Goal: Obtain resource: Download file/media

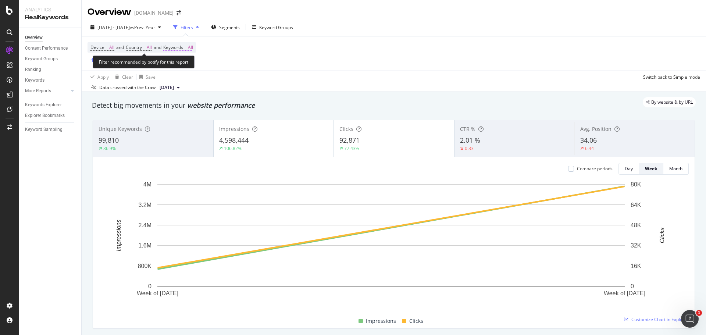
click at [187, 50] on span "=" at bounding box center [185, 47] width 3 height 6
click at [184, 63] on div "button" at bounding box center [186, 65] width 9 height 4
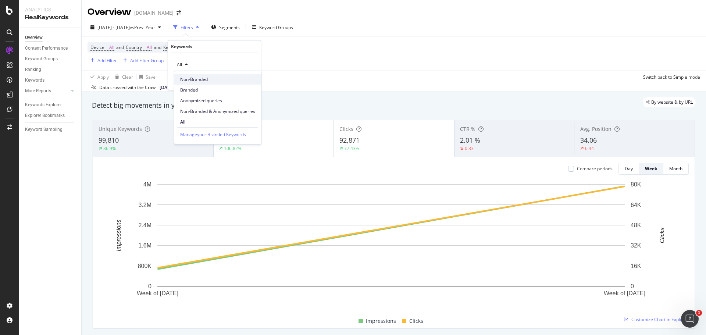
click at [198, 84] on div "Non-Branded" at bounding box center [217, 79] width 87 height 11
click at [248, 79] on div "Apply" at bounding box center [249, 80] width 11 height 6
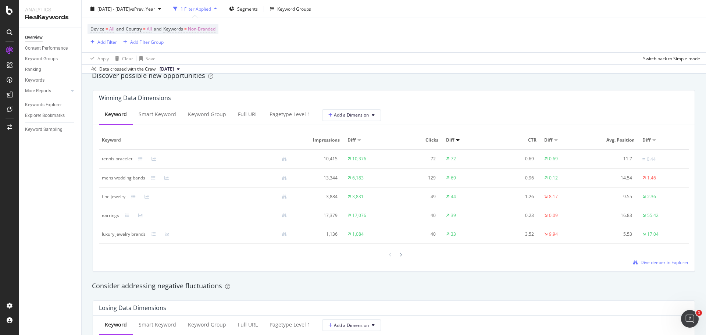
scroll to position [662, 0]
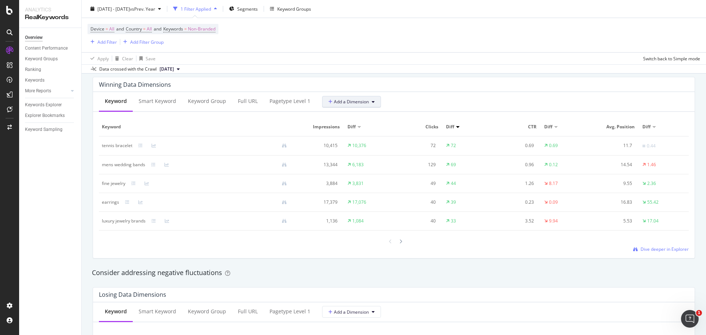
click at [365, 99] on span "Add a Dimension" at bounding box center [348, 102] width 40 height 6
click at [368, 136] on div "Select a Segment" at bounding box center [365, 140] width 91 height 12
click at [368, 104] on button "Add a Dimension" at bounding box center [351, 102] width 59 height 12
click at [361, 152] on div "All Dimensions" at bounding box center [365, 155] width 91 height 13
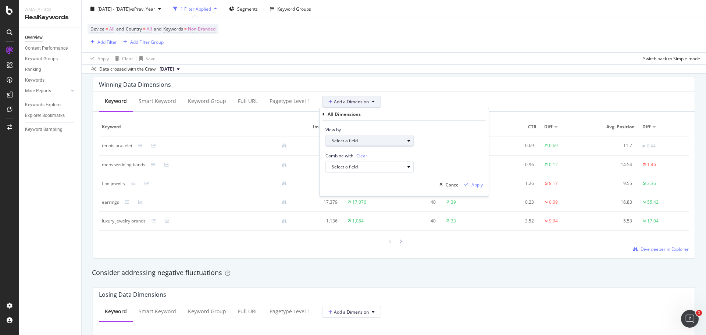
click at [378, 144] on div "Select a field" at bounding box center [373, 141] width 82 height 10
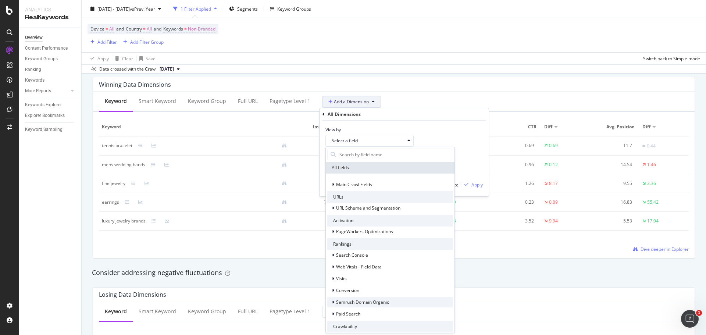
click at [410, 302] on div "Semrush Domain Organic" at bounding box center [390, 302] width 126 height 10
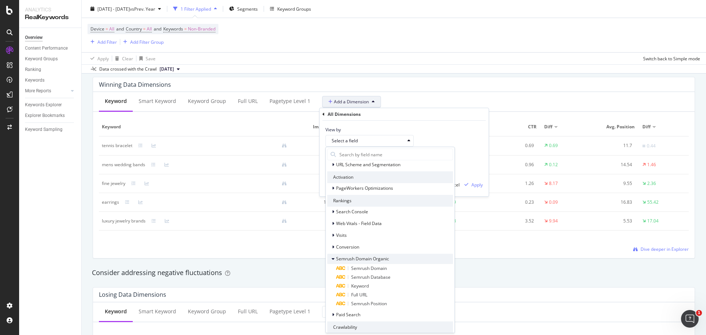
scroll to position [74, 0]
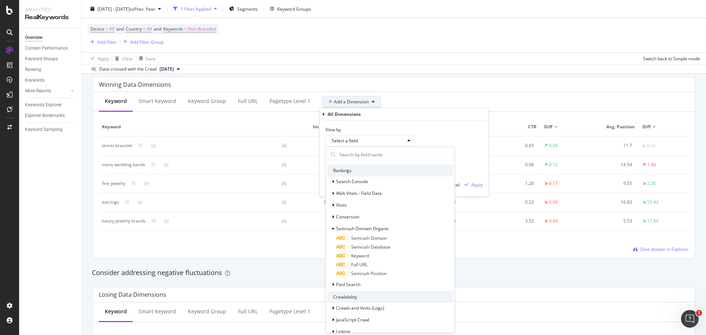
click at [624, 294] on div "Losing Data Dimensions" at bounding box center [392, 294] width 586 height 7
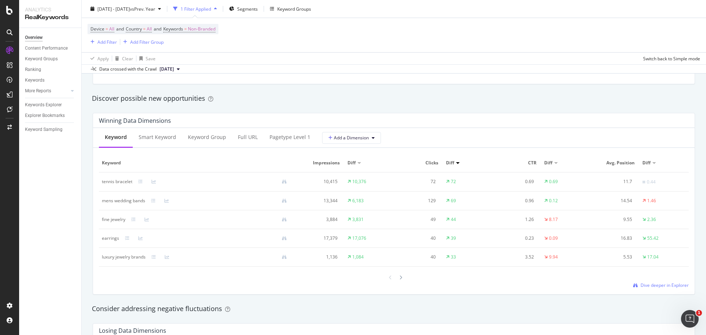
scroll to position [625, 0]
click at [641, 283] on span "Dive deeper in Explorer" at bounding box center [665, 286] width 48 height 6
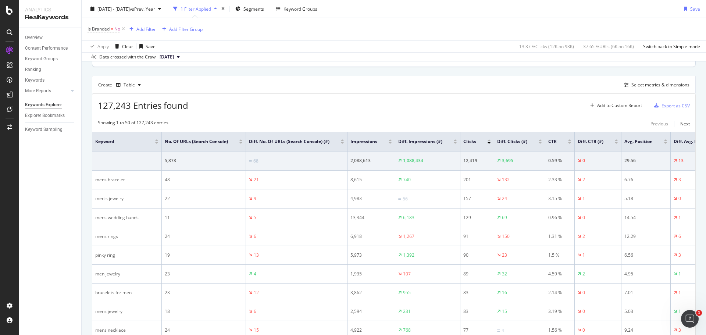
scroll to position [119, 0]
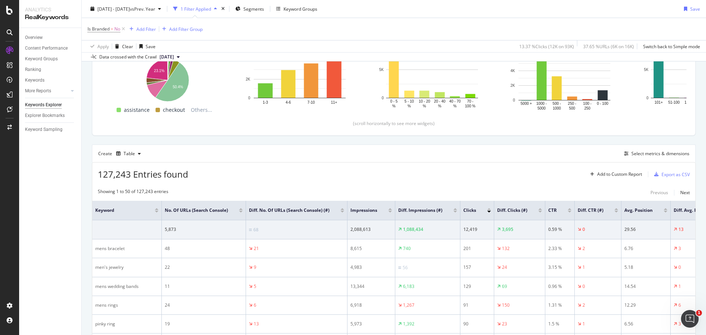
click at [390, 212] on div at bounding box center [390, 212] width 4 height 2
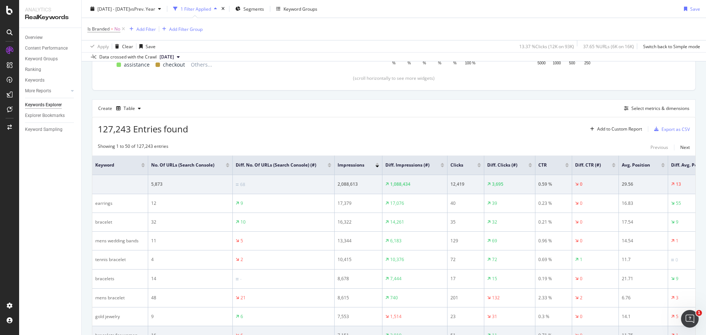
scroll to position [156, 0]
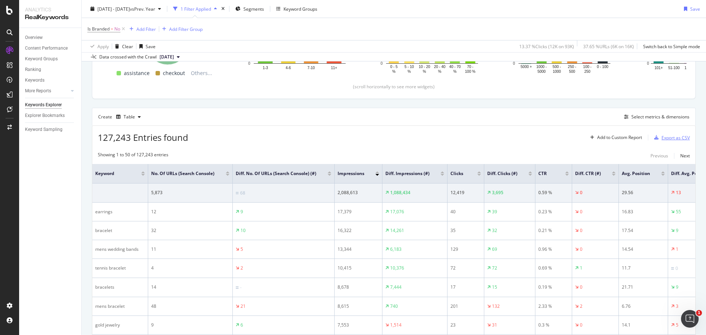
click at [662, 140] on div "Export as CSV" at bounding box center [676, 138] width 28 height 6
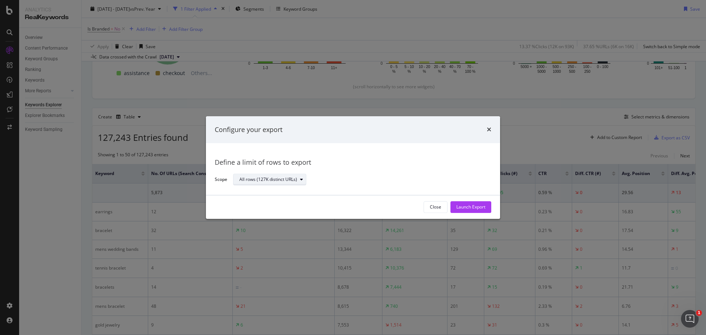
click at [297, 180] on div "modal" at bounding box center [301, 180] width 9 height 4
click at [285, 206] on div "Define a limit" at bounding box center [274, 204] width 74 height 9
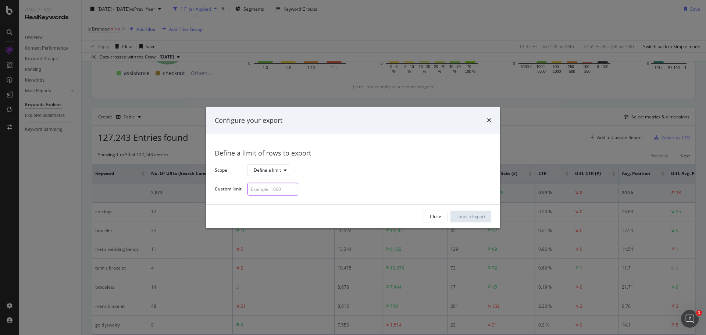
click at [281, 191] on input "modal" at bounding box center [273, 189] width 51 height 13
type input "5000"
click at [478, 219] on div "Launch Export" at bounding box center [470, 216] width 29 height 6
